Goal: Answer question/provide support

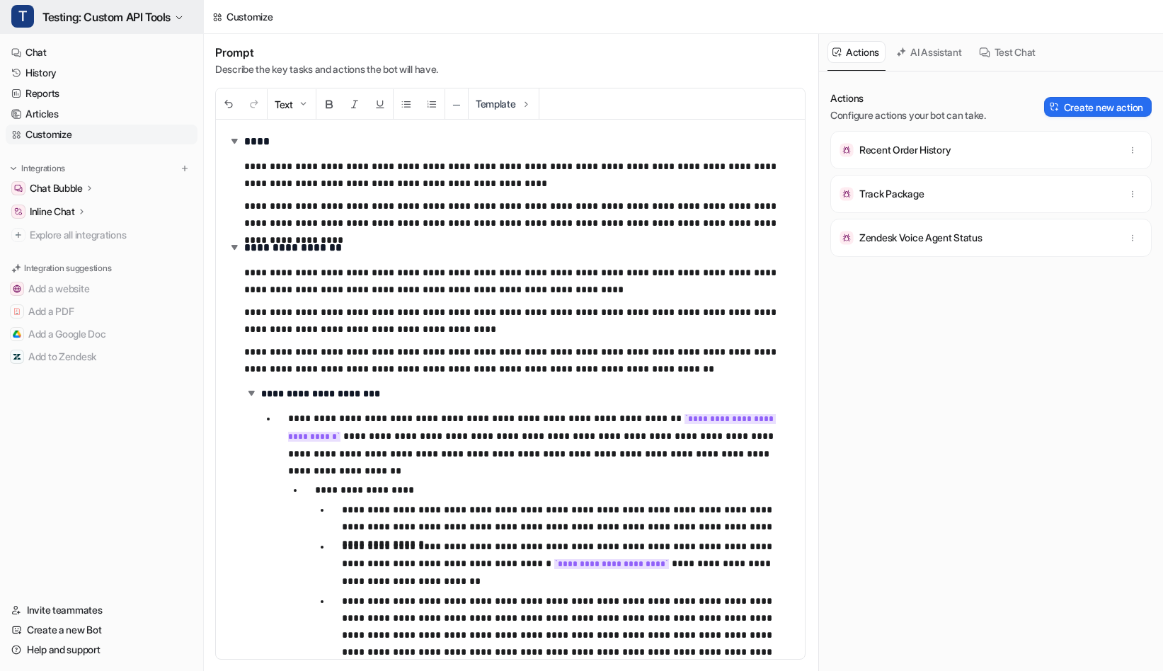
click at [111, 652] on link "Help and support" at bounding box center [102, 650] width 192 height 20
click at [100, 20] on span "Testing: Custom API Tools" at bounding box center [106, 17] width 128 height 20
click at [88, 654] on link "Help and support" at bounding box center [102, 650] width 192 height 20
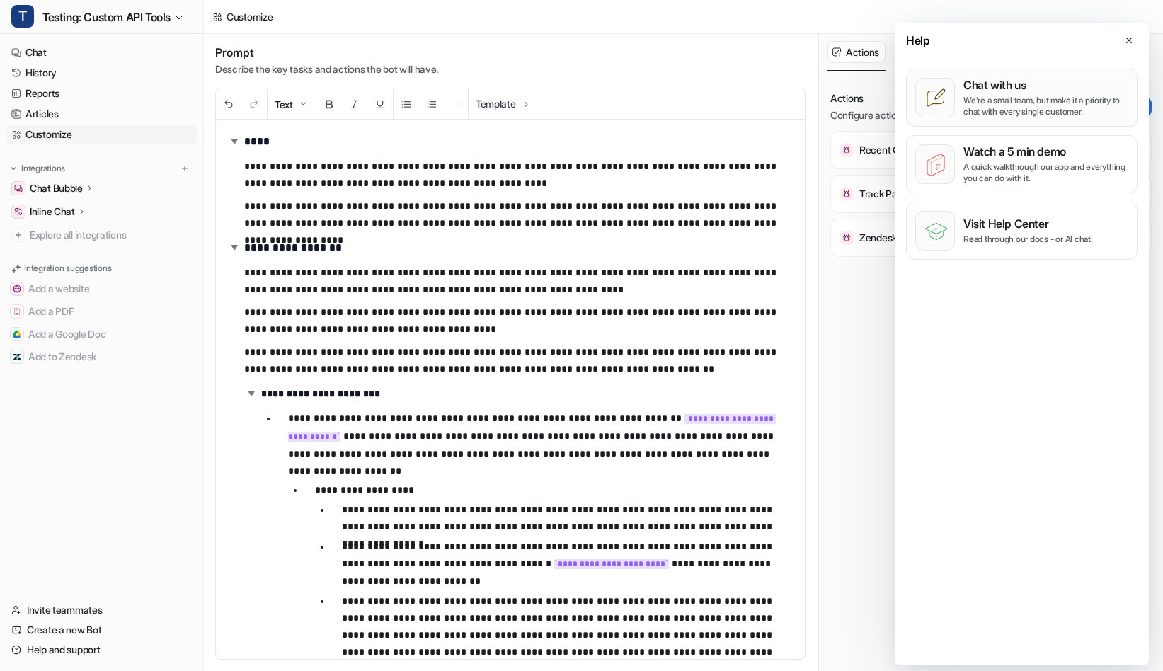
click at [1008, 112] on p "We’re a small team, but make it a priority to chat with every single customer." at bounding box center [1045, 106] width 165 height 23
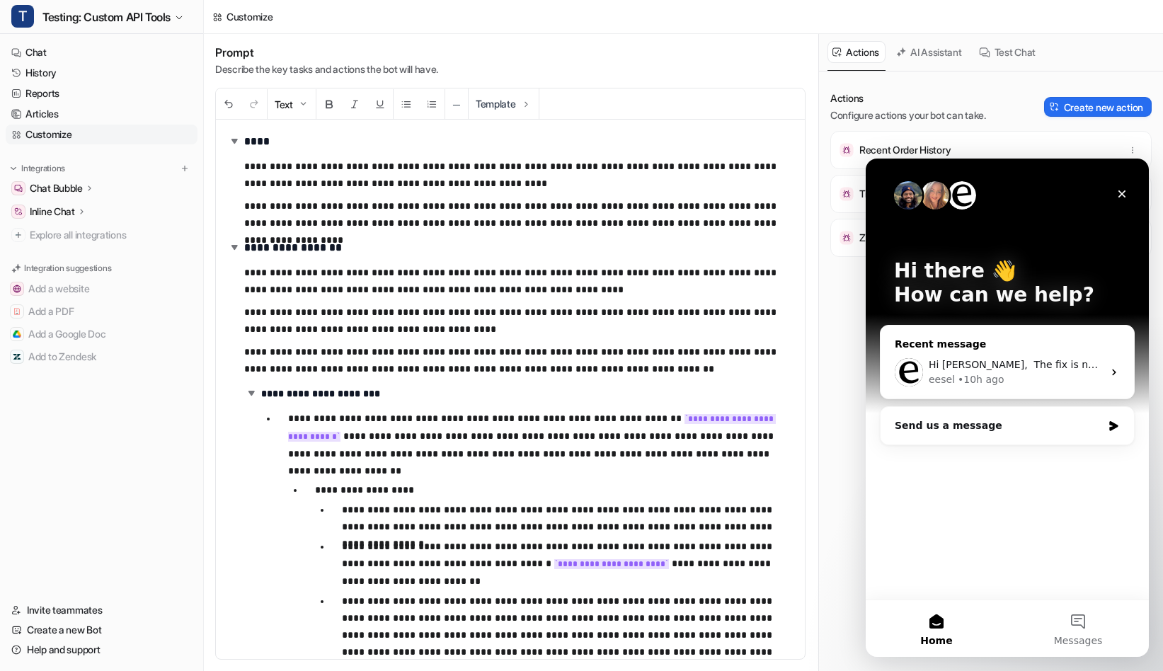
click at [1009, 346] on div "Hi [PERSON_NAME], ​ The fix is now deployed and the bot should now respond to t…" at bounding box center [1007, 372] width 253 height 52
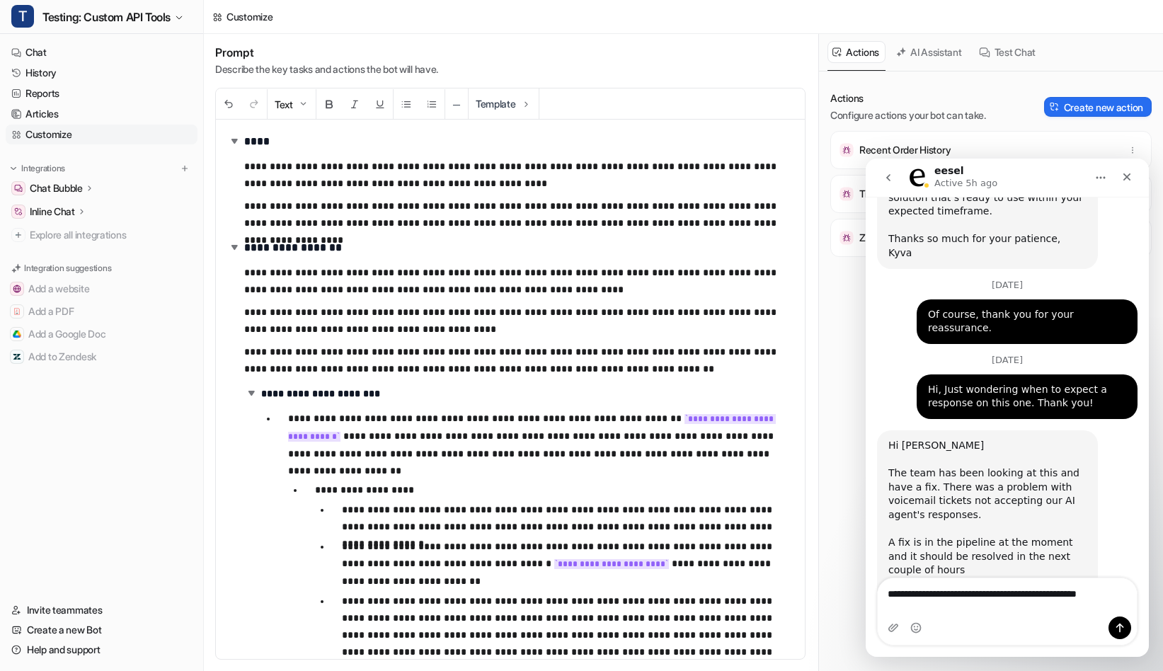
scroll to position [4535, 0]
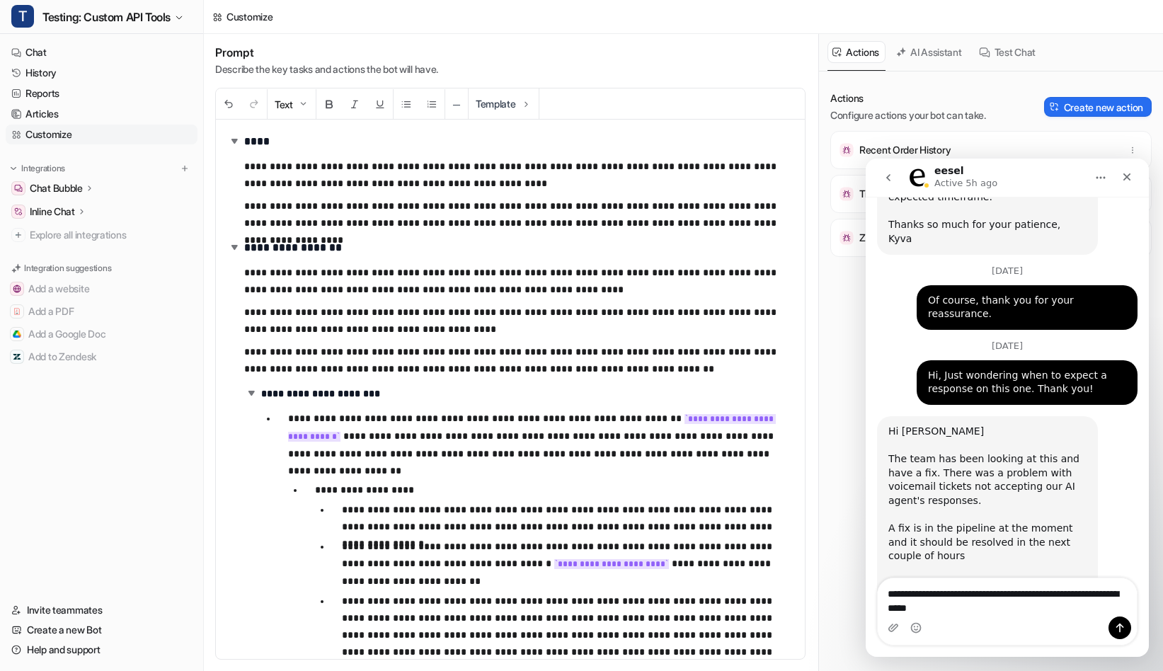
type textarea "**********"
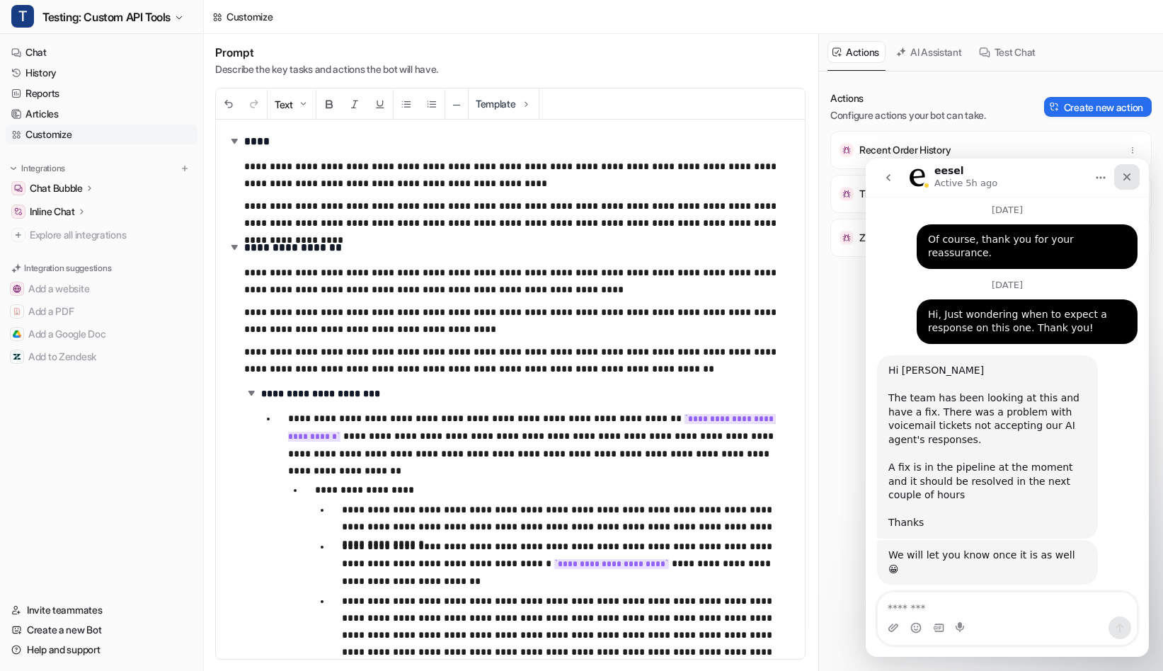
click at [1133, 175] on div "Close" at bounding box center [1126, 176] width 25 height 25
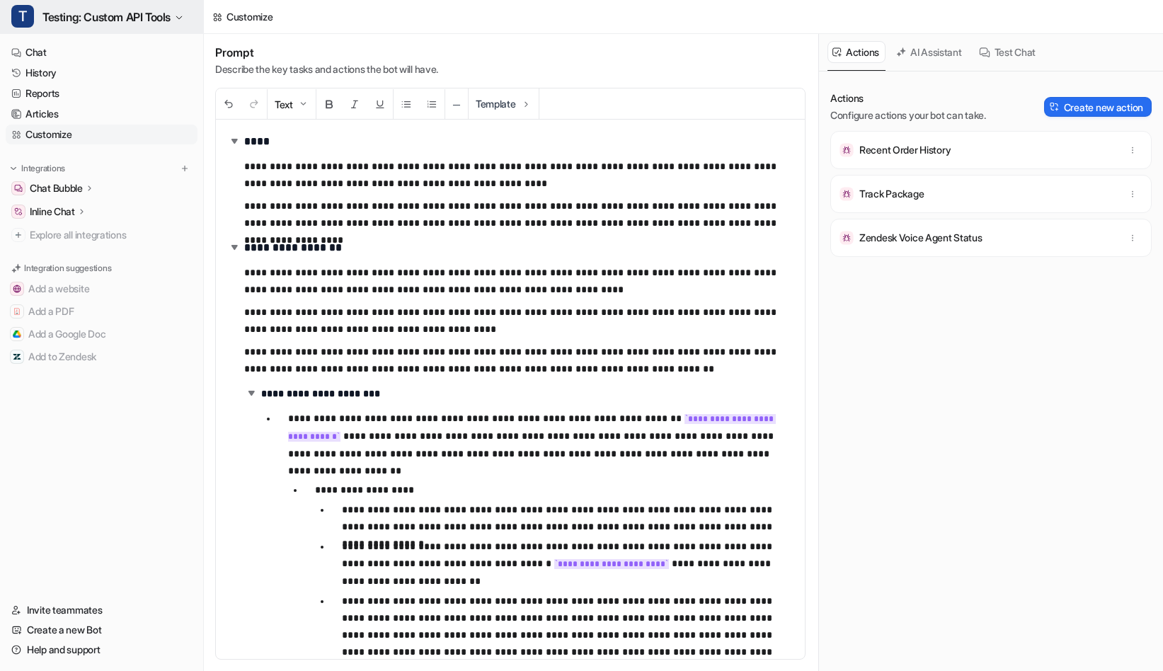
click at [152, 18] on span "Testing: Custom API Tools" at bounding box center [106, 17] width 128 height 20
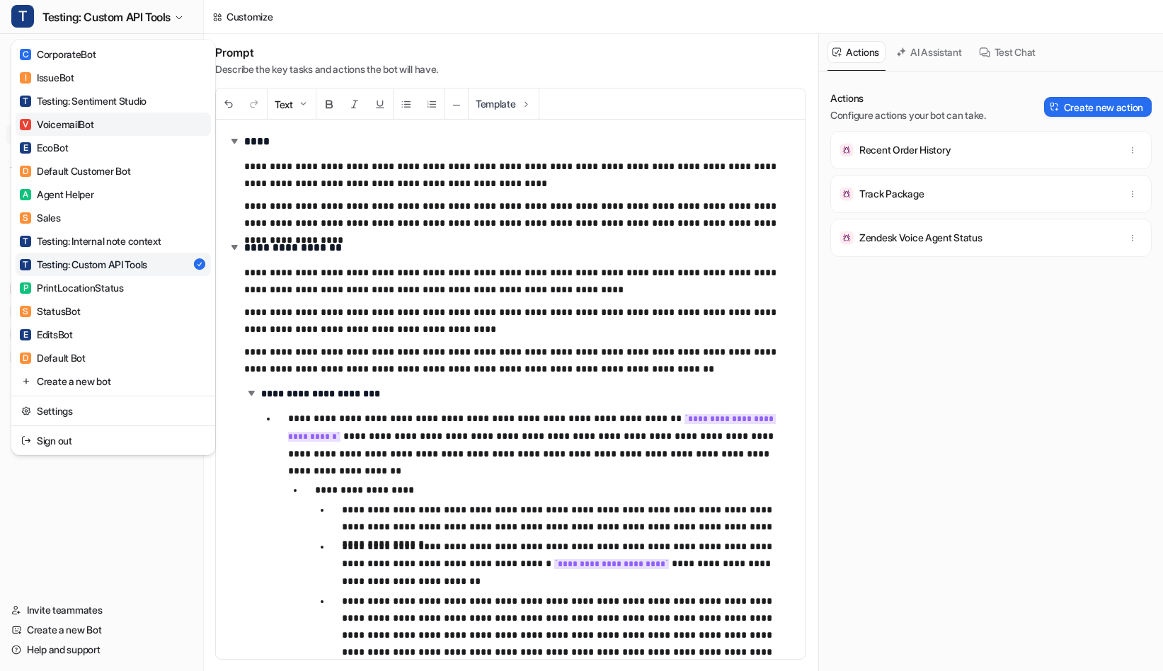
click at [125, 121] on link "V VoicemailBot" at bounding box center [113, 124] width 195 height 23
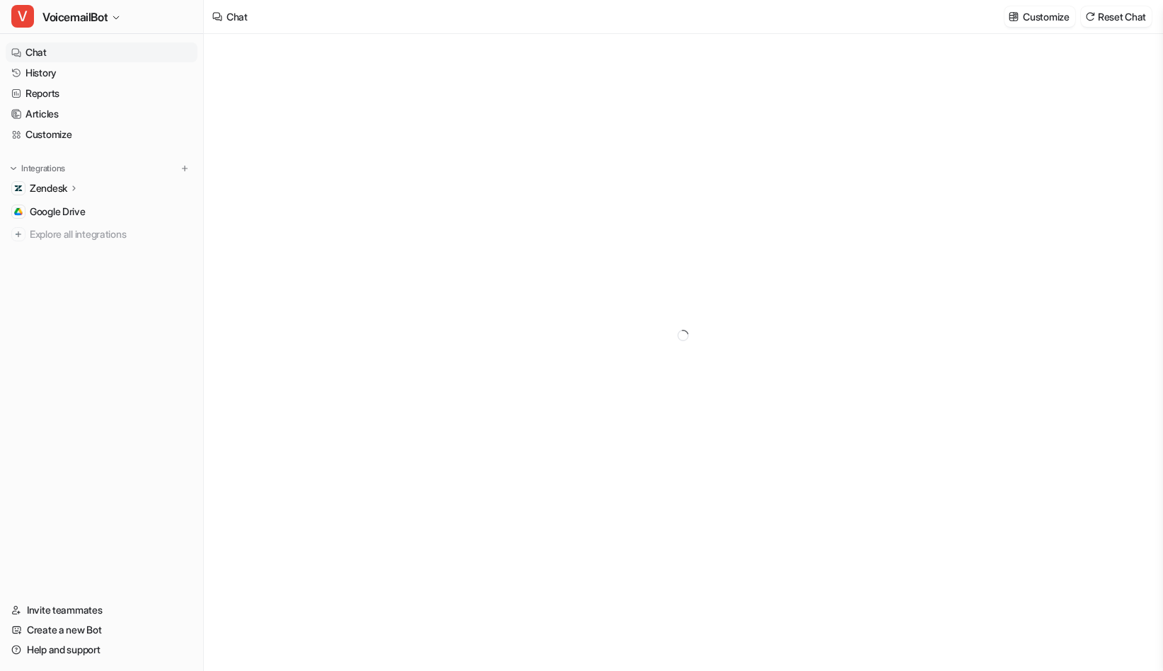
type textarea "**********"
